Goal: Task Accomplishment & Management: Complete application form

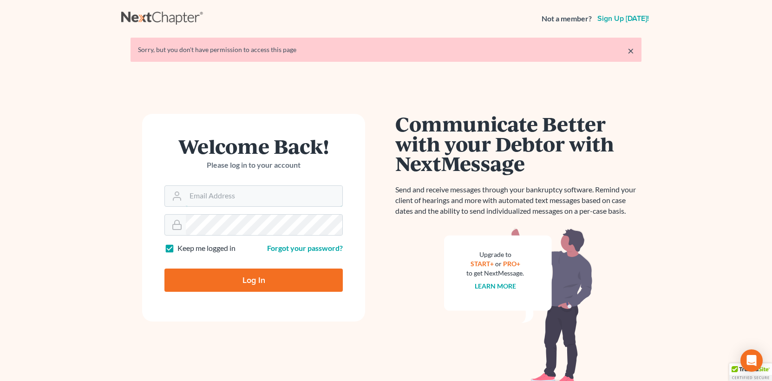
type input "jlee@saderlawfirm.com"
click at [207, 282] on input "Log In" at bounding box center [253, 279] width 178 height 23
type input "Thinking..."
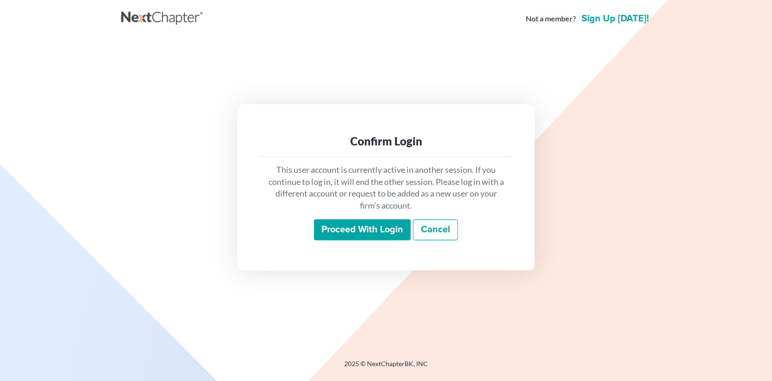
click at [340, 231] on input "Proceed with login" at bounding box center [362, 229] width 97 height 21
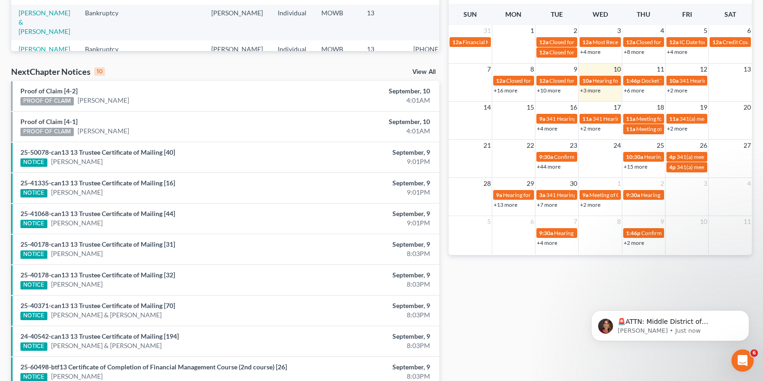
scroll to position [274, 0]
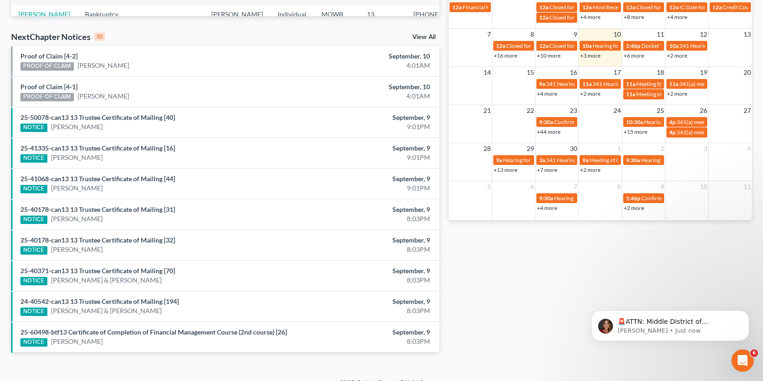
click at [433, 34] on link "View All" at bounding box center [423, 37] width 23 height 7
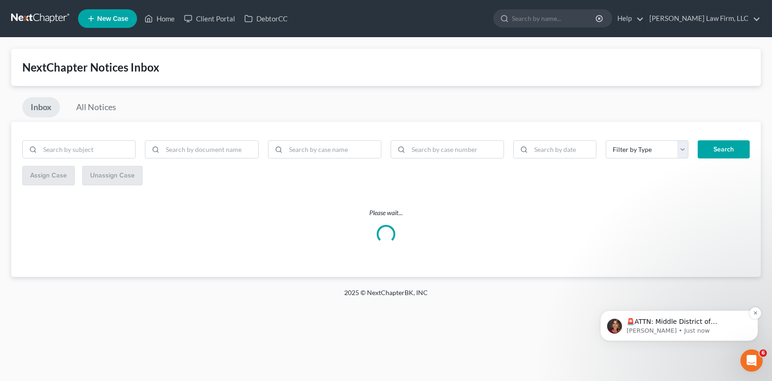
click at [659, 319] on p "🚨ATTN: Middle District of [US_STATE] The court has added a new Credit Counselin…" at bounding box center [687, 321] width 120 height 9
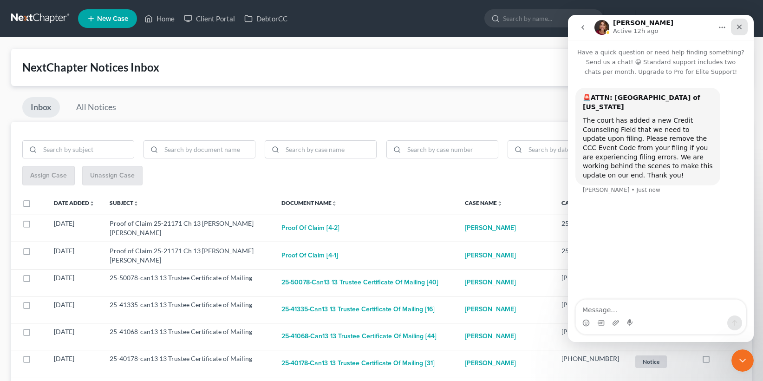
click at [740, 29] on icon "Close" at bounding box center [739, 26] width 7 height 7
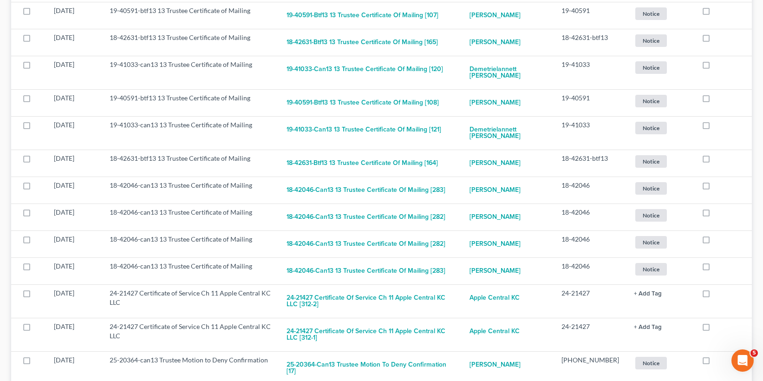
scroll to position [1312, 0]
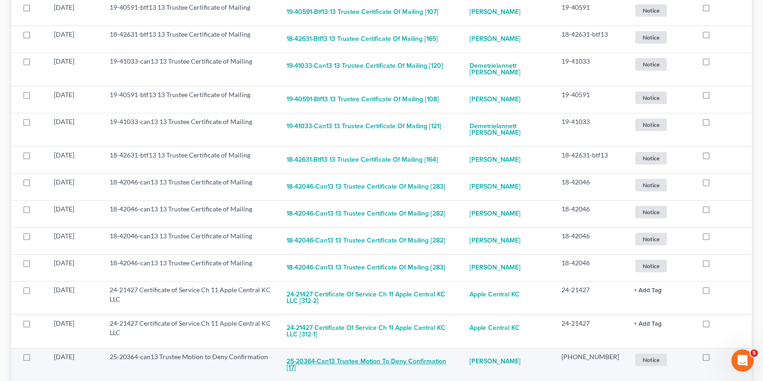
click at [405, 352] on button "25-20364-can13 Trustee Motion to Deny Confirmation [17]" at bounding box center [371, 364] width 168 height 25
checkbox input "true"
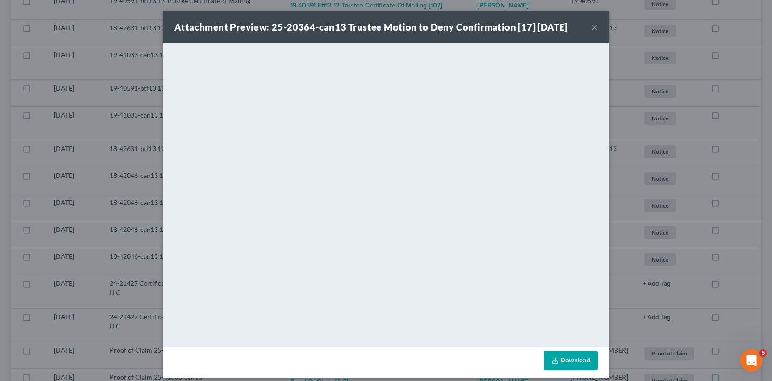
click at [125, 150] on div "Attachment Preview: 25-20364-can13 Trustee Motion to Deny Confirmation [17] [DA…" at bounding box center [386, 190] width 772 height 381
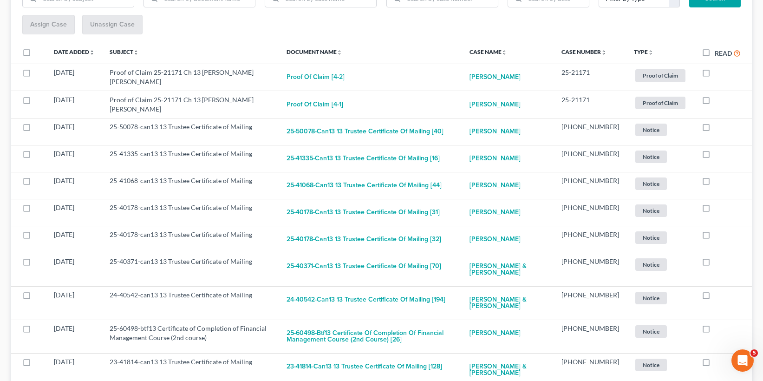
scroll to position [0, 0]
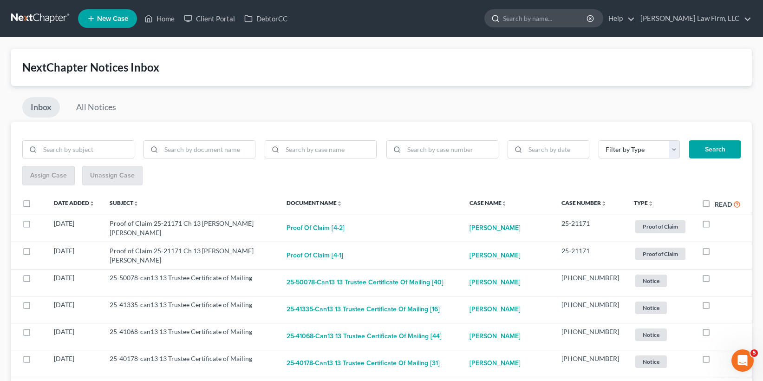
click at [552, 17] on input "search" at bounding box center [545, 18] width 85 height 17
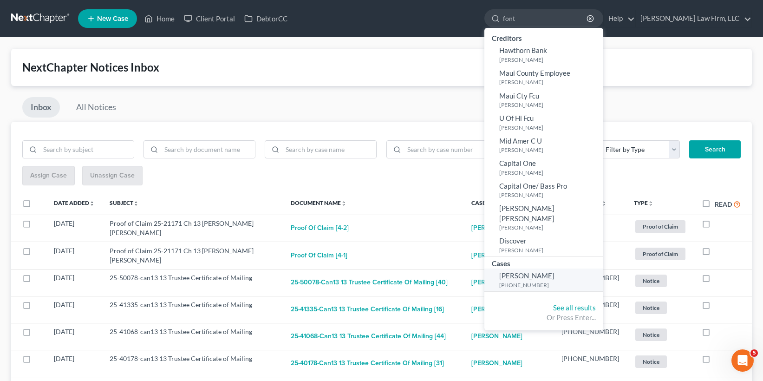
type input "font"
click at [555, 271] on span "[PERSON_NAME]" at bounding box center [526, 275] width 55 height 8
select select "4"
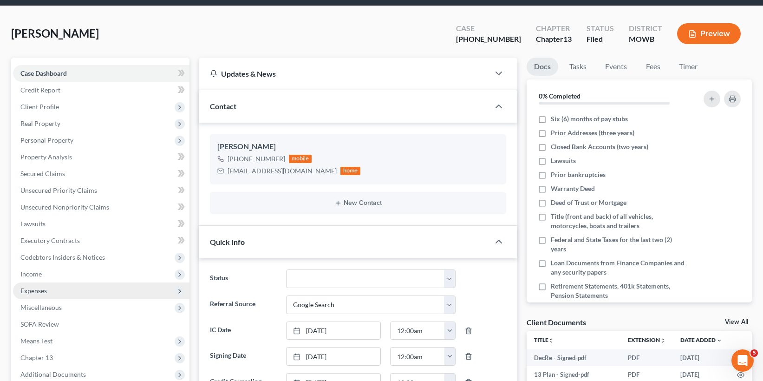
scroll to position [101, 0]
click at [57, 298] on span "Expenses" at bounding box center [101, 290] width 176 height 17
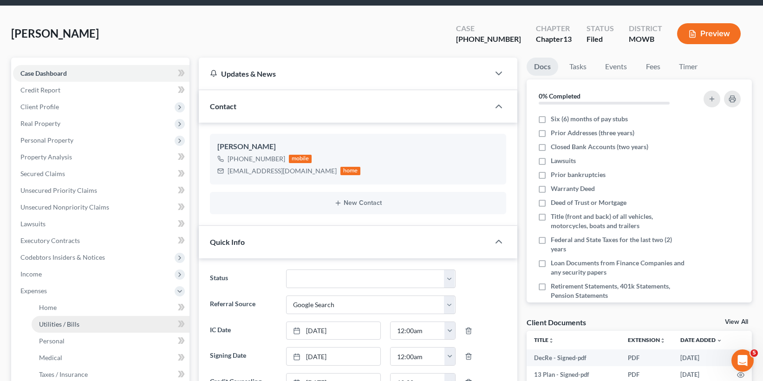
scroll to position [99, 0]
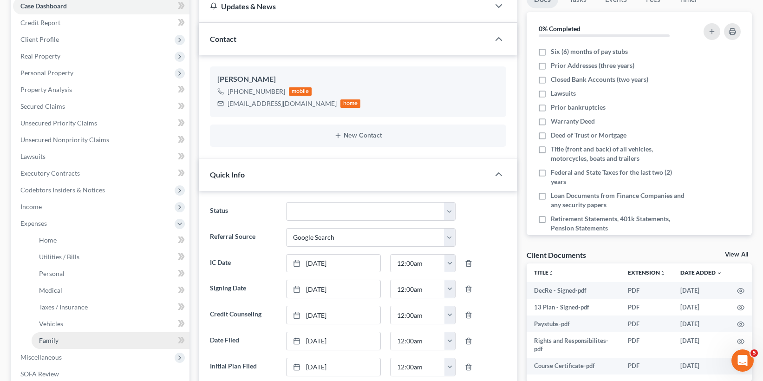
click at [67, 337] on link "Family" at bounding box center [111, 340] width 158 height 17
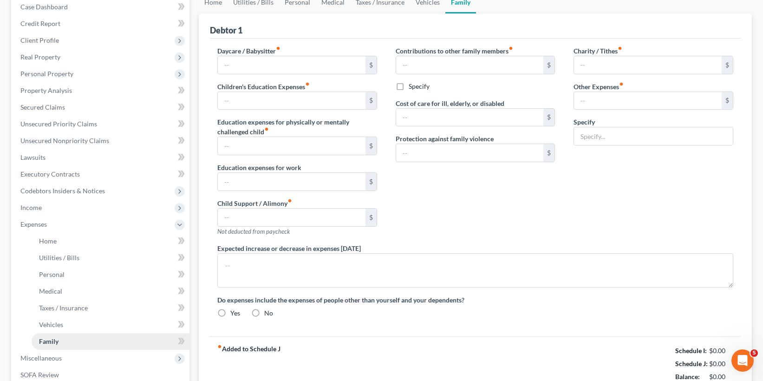
type input "0.00"
type input "150.00"
type input "0.00"
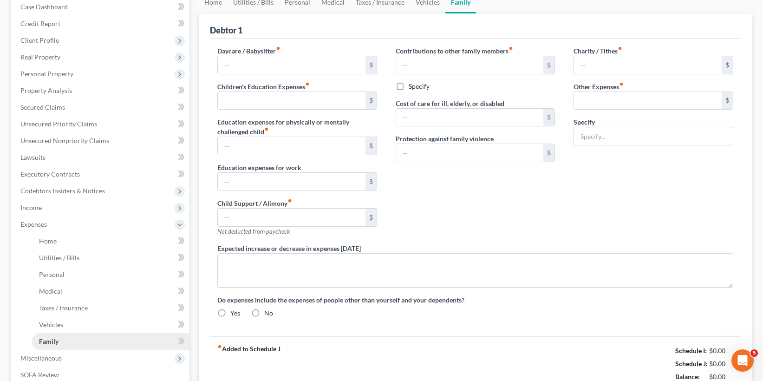
type input "0.00"
type input "1,700.00"
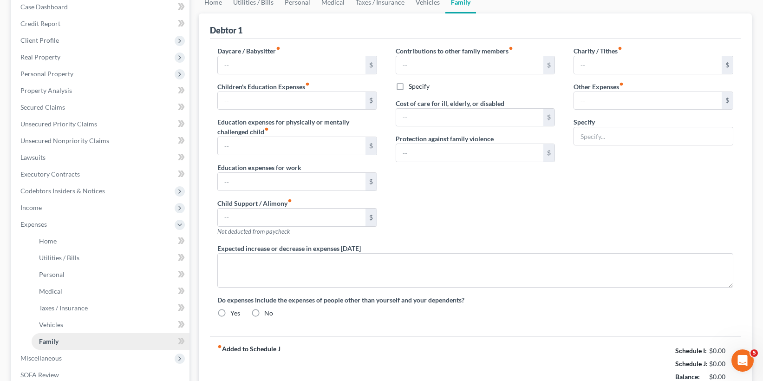
type input "Wife's Chapter 13 Payment"
radio input "true"
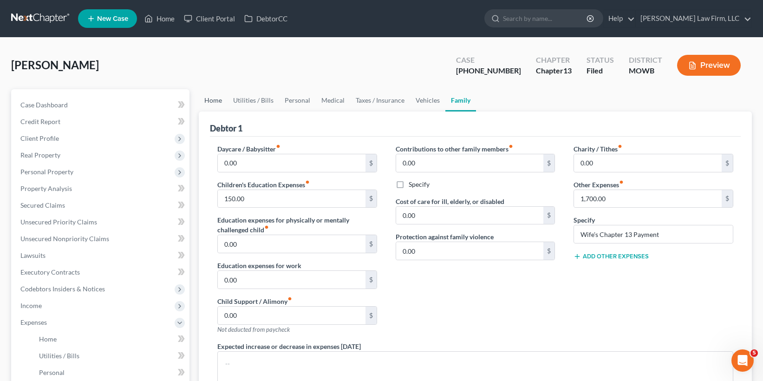
click at [208, 98] on link "Home" at bounding box center [213, 100] width 29 height 22
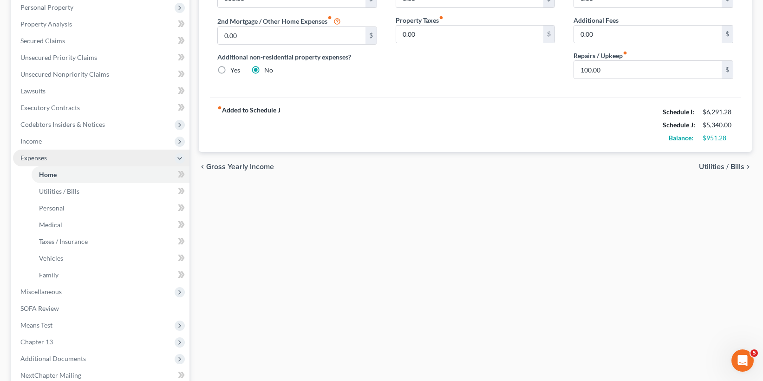
scroll to position [171, 0]
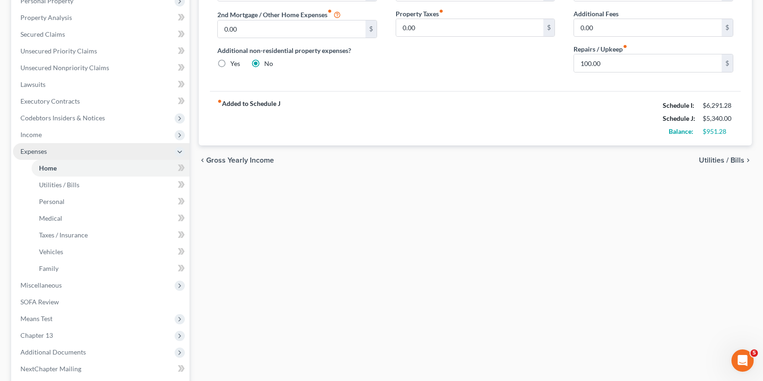
click at [110, 321] on span "Means Test" at bounding box center [101, 318] width 176 height 17
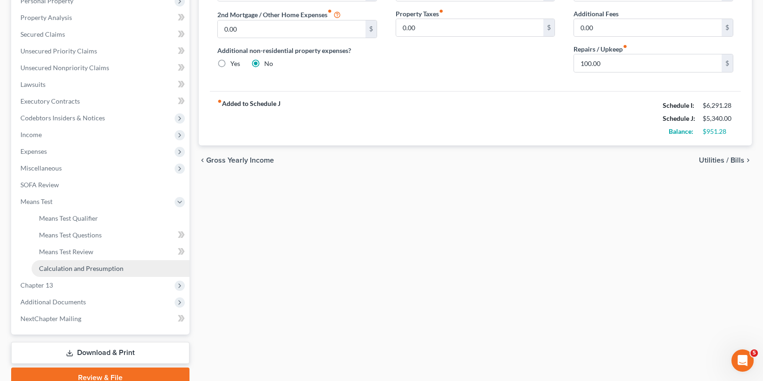
click at [85, 268] on span "Calculation and Presumption" at bounding box center [81, 268] width 85 height 8
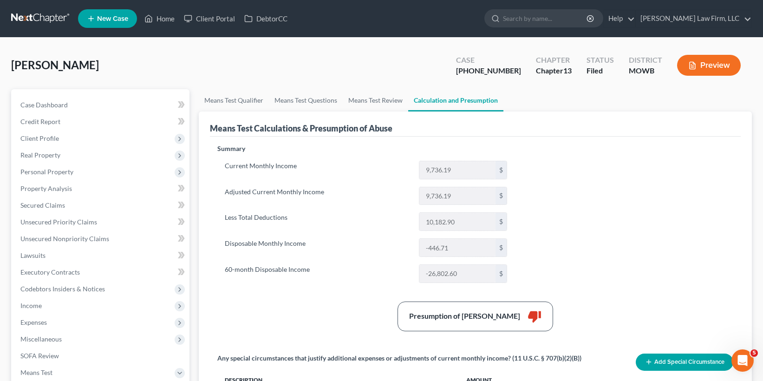
click at [719, 61] on button "Preview" at bounding box center [709, 65] width 64 height 21
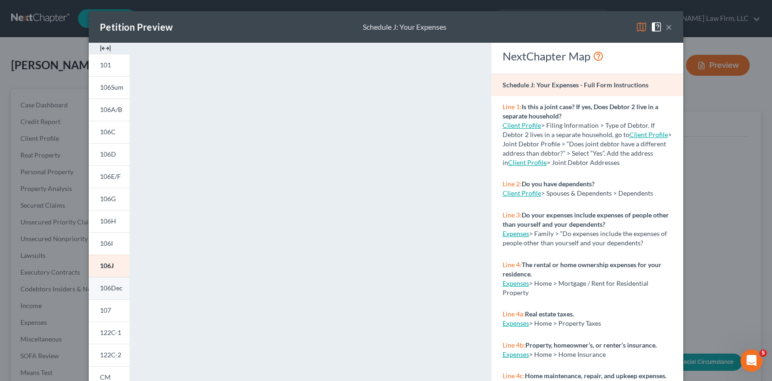
click at [109, 292] on link "106Dec" at bounding box center [109, 288] width 41 height 22
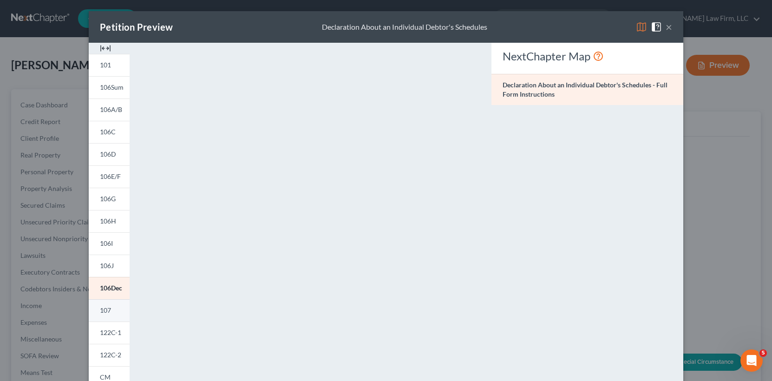
click at [108, 310] on link "107" at bounding box center [109, 310] width 41 height 22
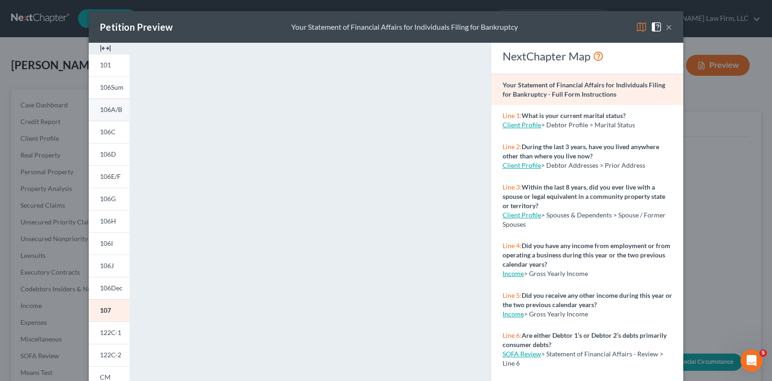
click at [108, 109] on span "106A/B" at bounding box center [111, 109] width 22 height 8
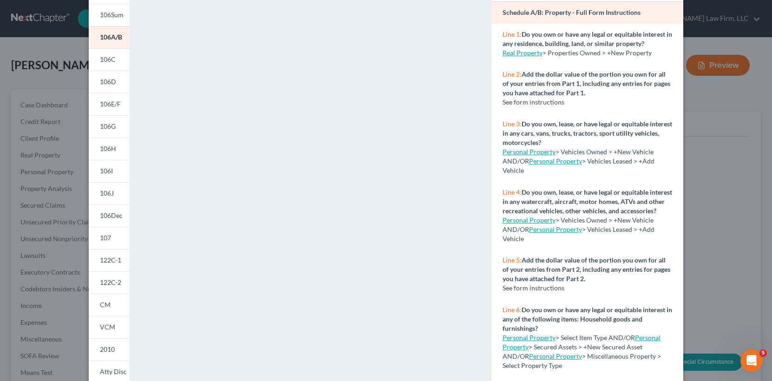
scroll to position [73, 0]
click at [107, 16] on span "106Sum" at bounding box center [112, 14] width 24 height 8
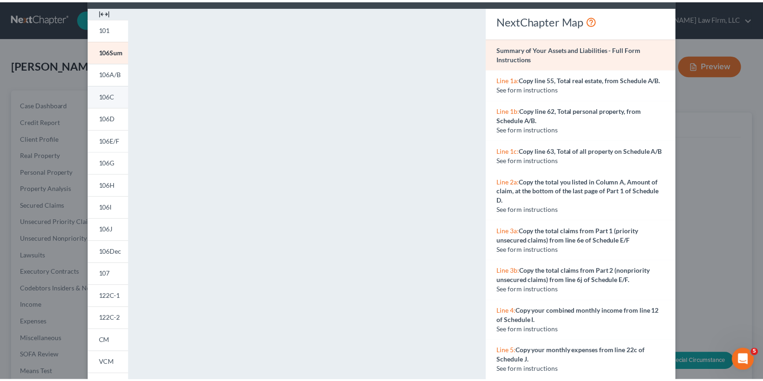
scroll to position [35, 0]
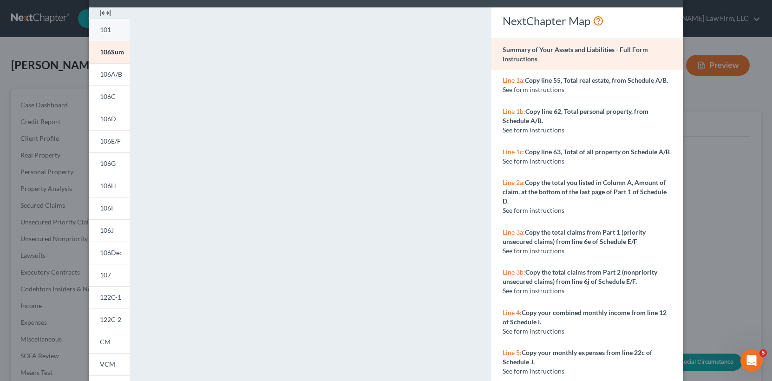
click at [110, 29] on link "101" at bounding box center [109, 30] width 41 height 22
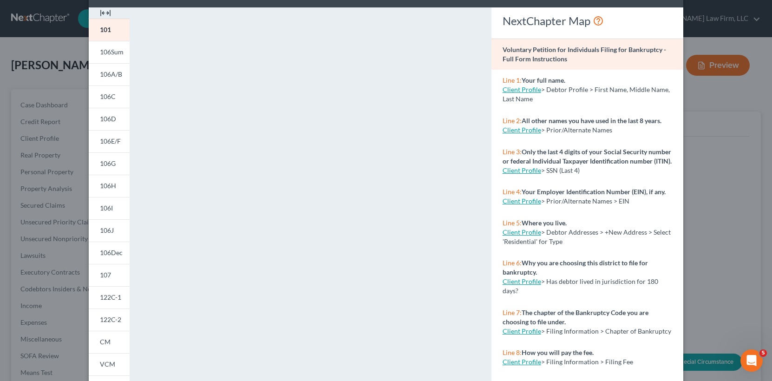
click at [741, 213] on div "Petition Preview Voluntary Petition for Individuals Filing for Bankruptcy × 101…" at bounding box center [386, 190] width 772 height 381
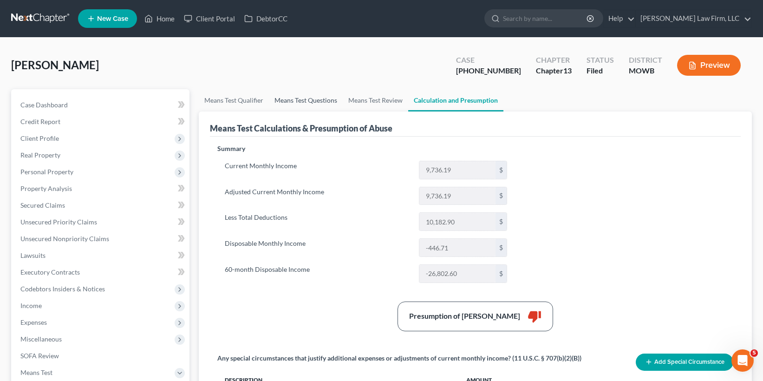
click at [291, 107] on link "Means Test Questions" at bounding box center [306, 100] width 74 height 22
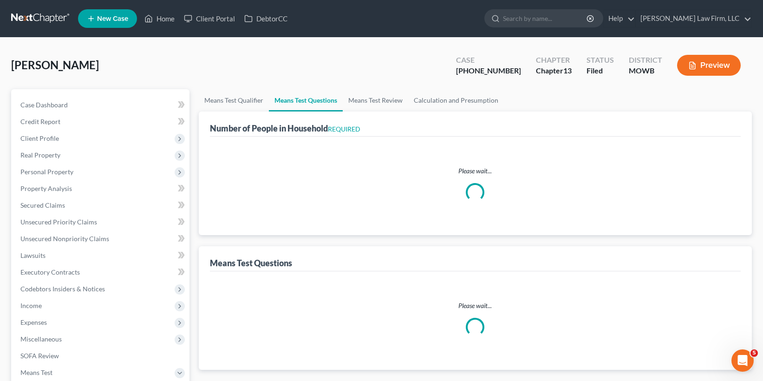
select select "1"
select select "60"
select select "1"
select select "60"
select select "3"
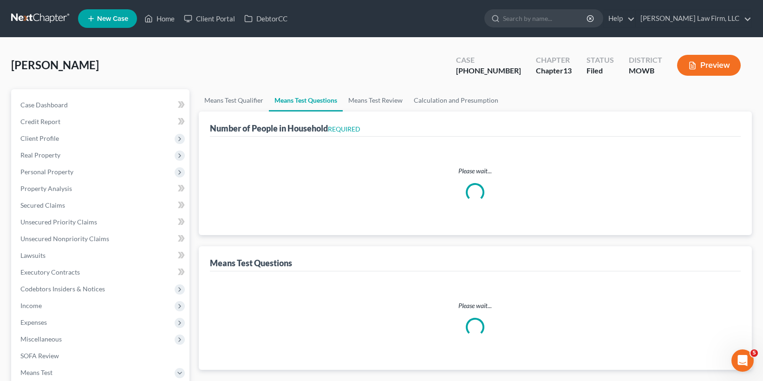
select select "2"
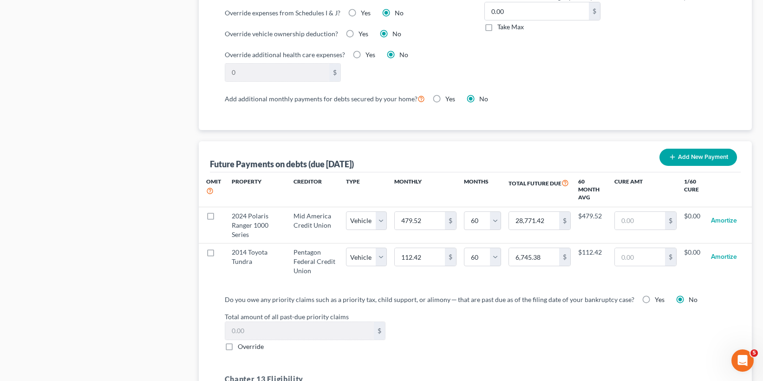
scroll to position [803, 0]
